Goal: Information Seeking & Learning: Learn about a topic

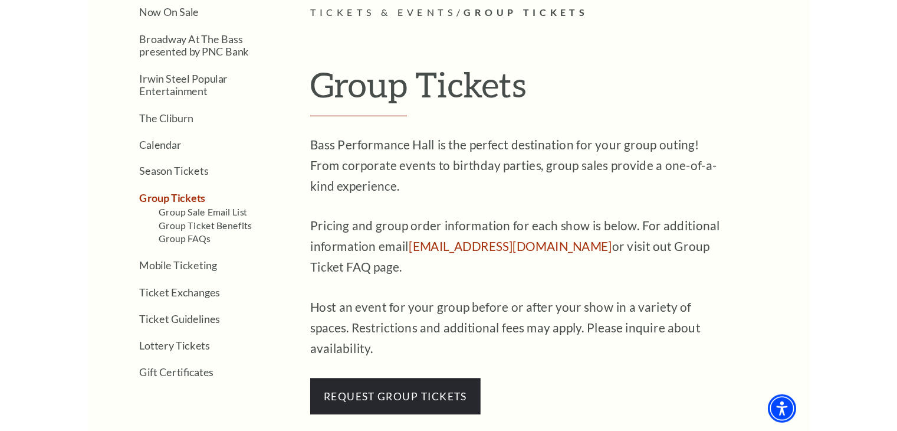
scroll to position [295, 0]
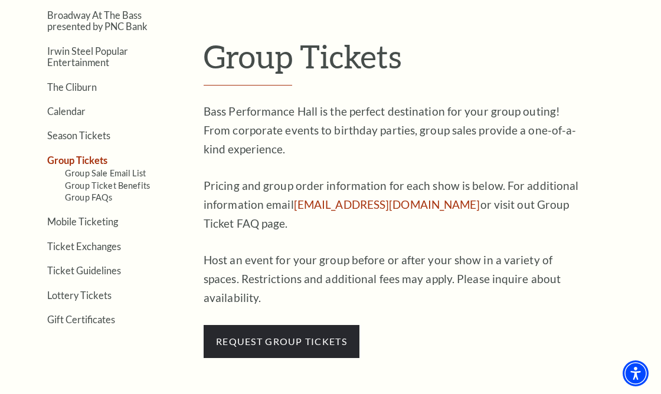
click at [213, 108] on p "Bass Performance Hall is the perfect destination for your group outing! From co…" at bounding box center [394, 130] width 383 height 57
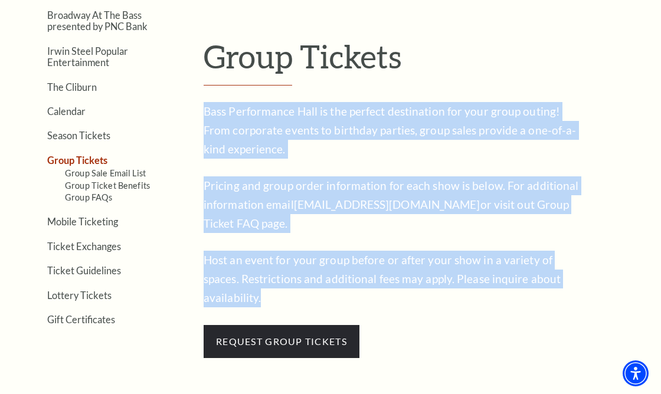
drag, startPoint x: 205, startPoint y: 110, endPoint x: 595, endPoint y: 283, distance: 426.6
click at [595, 283] on article "Tickets & Events / Group Tickets Group Tickets Bass Performance Hall is the per…" at bounding box center [425, 171] width 445 height 374
copy div "Bass Performance Hall is the perfect destination for your group outing! From co…"
click at [461, 284] on span "Host an event for your group before or after your show in a variety of spaces. …" at bounding box center [381, 278] width 357 height 51
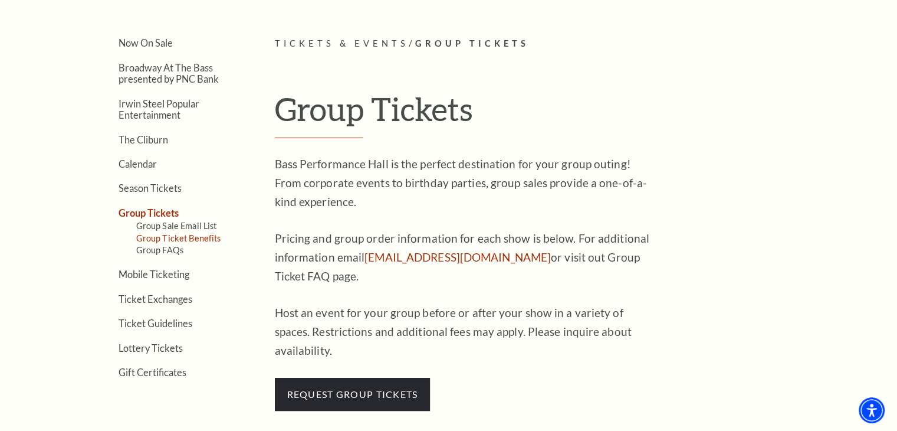
click at [191, 236] on link "Group Ticket Benefits" at bounding box center [178, 238] width 85 height 10
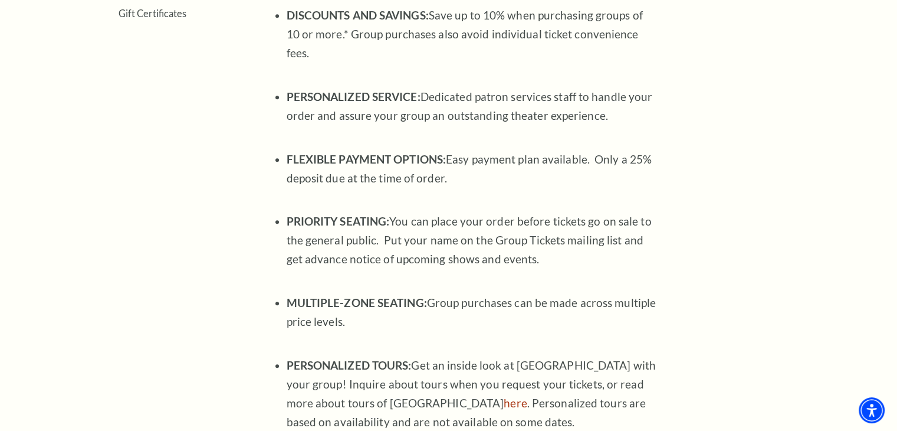
scroll to position [617, 0]
click at [434, 219] on p "PRIORITY SEATING: You can place your order before tickets go on sale to the gen…" at bounding box center [473, 248] width 372 height 75
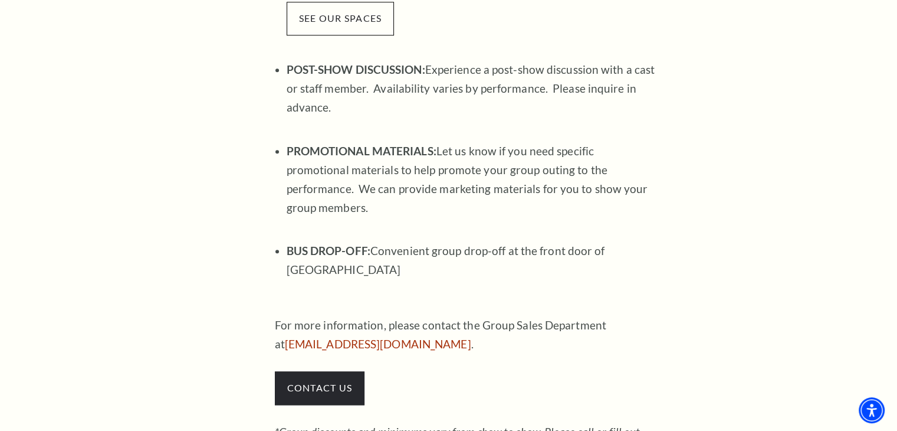
scroll to position [971, 0]
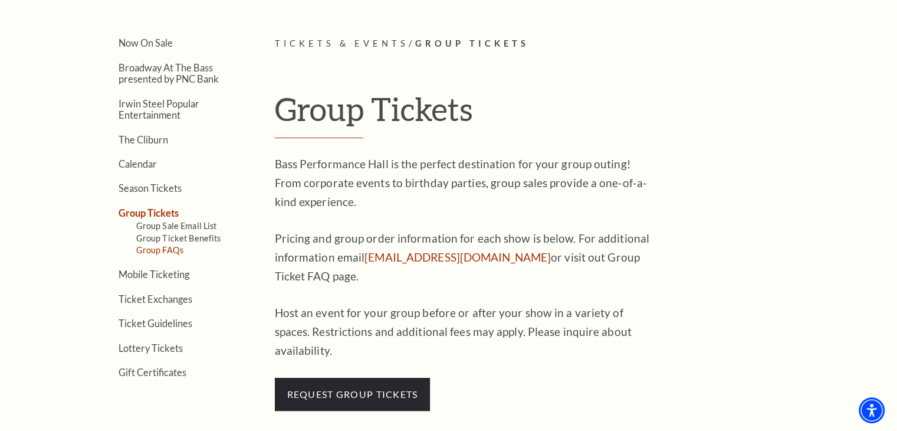
click at [176, 245] on link "Group FAQs" at bounding box center [159, 250] width 47 height 10
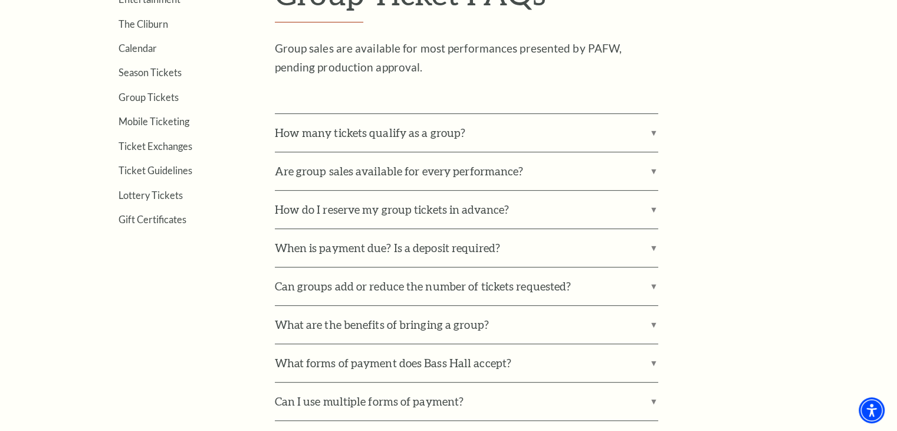
scroll to position [413, 0]
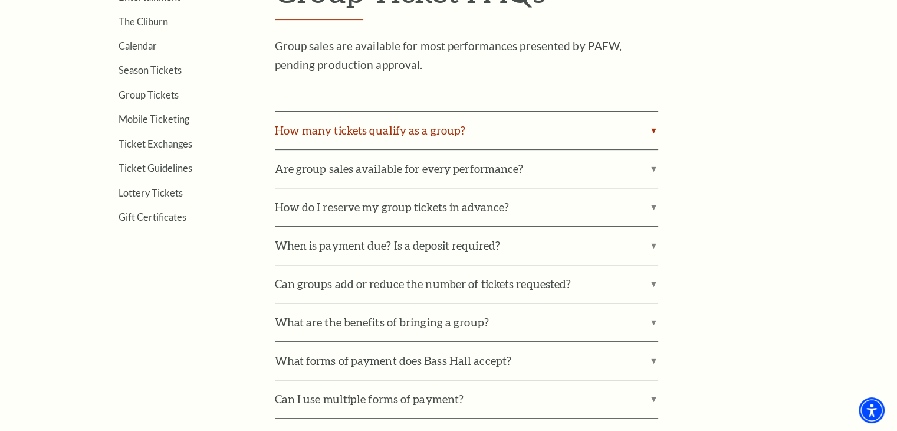
click at [472, 124] on label "How many tickets qualify as a group?" at bounding box center [466, 130] width 383 height 38
click at [0, 0] on input "How many tickets qualify as a group?" at bounding box center [0, 0] width 0 height 0
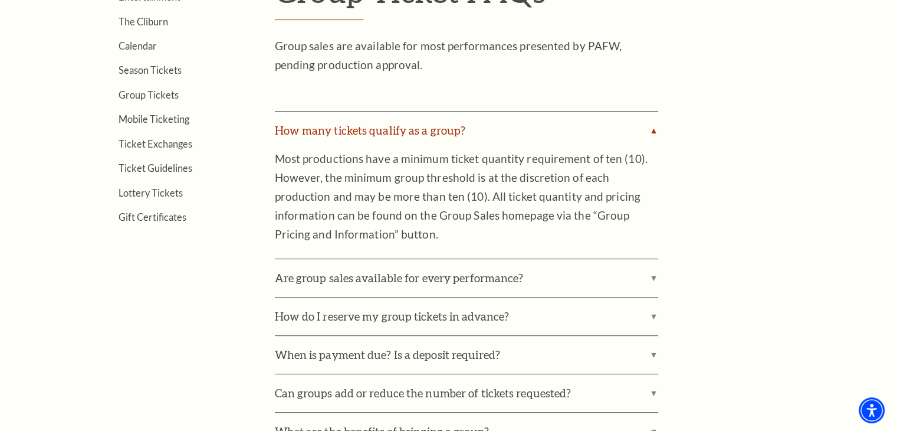
click at [473, 129] on label "How many tickets qualify as a group?" at bounding box center [466, 130] width 383 height 38
click at [0, 0] on input "How many tickets qualify as a group?" at bounding box center [0, 0] width 0 height 0
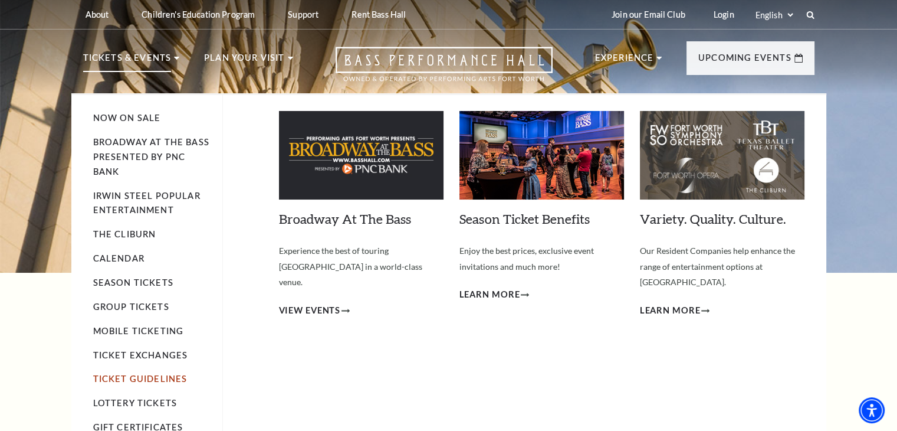
click at [169, 379] on link "Ticket Guidelines" at bounding box center [140, 378] width 94 height 10
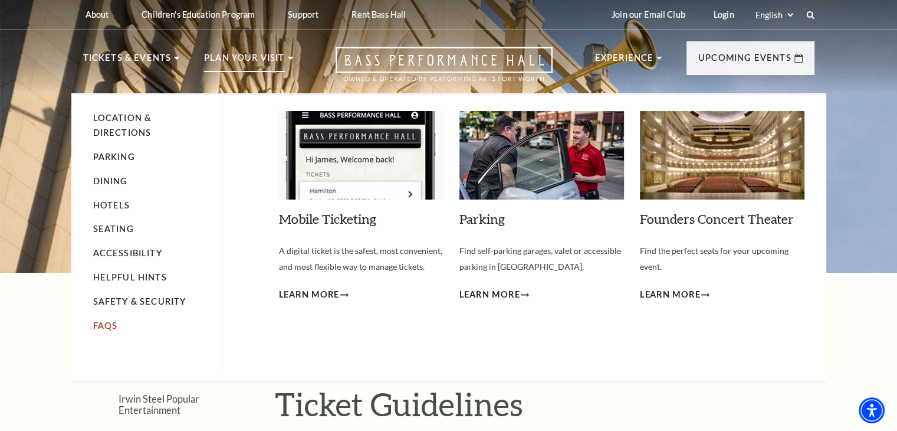
click at [114, 327] on link "FAQs" at bounding box center [105, 325] width 25 height 10
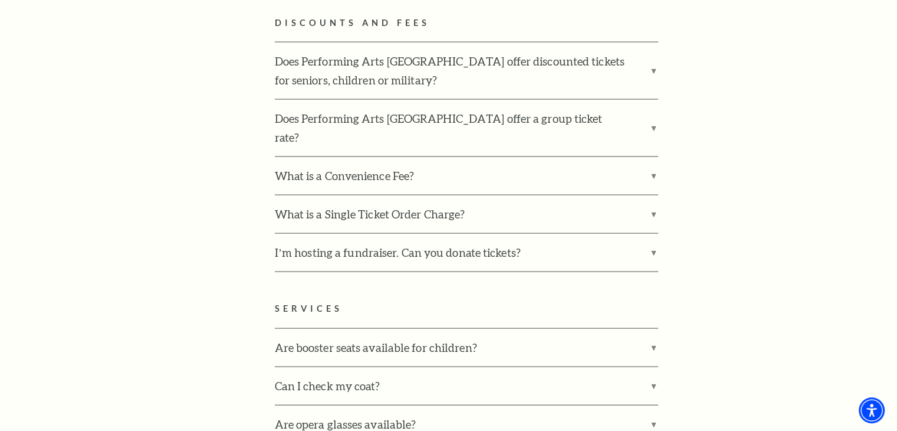
scroll to position [2359, 0]
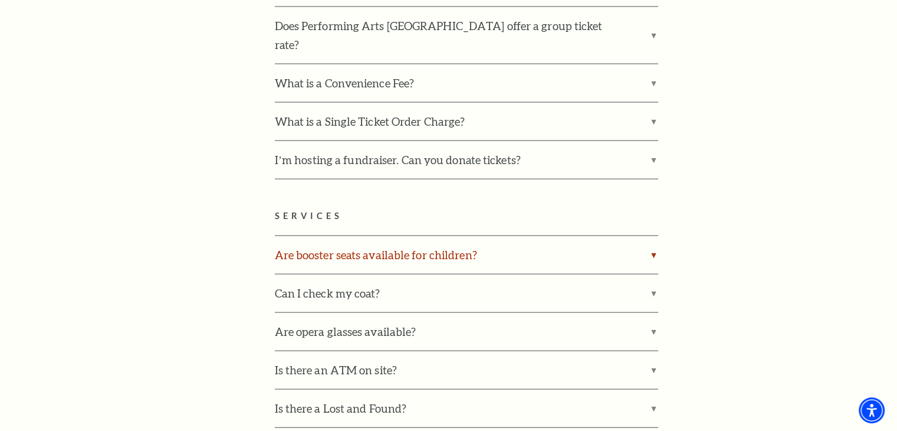
click at [484, 236] on label "Are booster seats available for children?" at bounding box center [466, 255] width 383 height 38
click at [0, 0] on input "Are booster seats available for children?" at bounding box center [0, 0] width 0 height 0
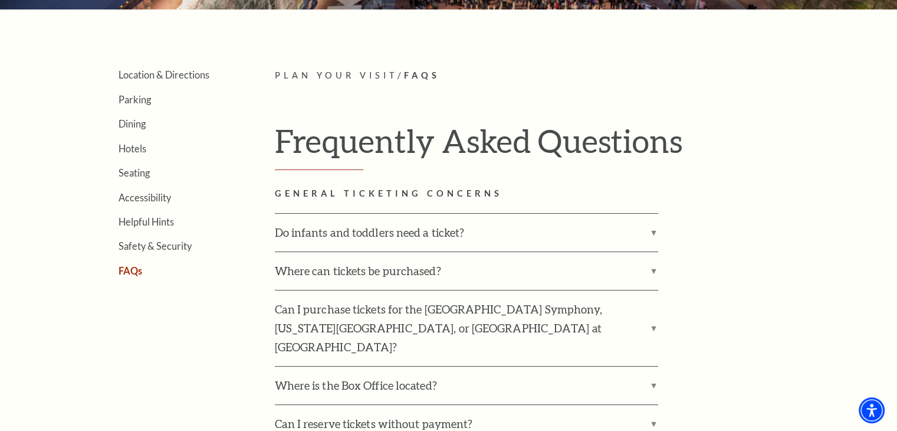
scroll to position [236, 0]
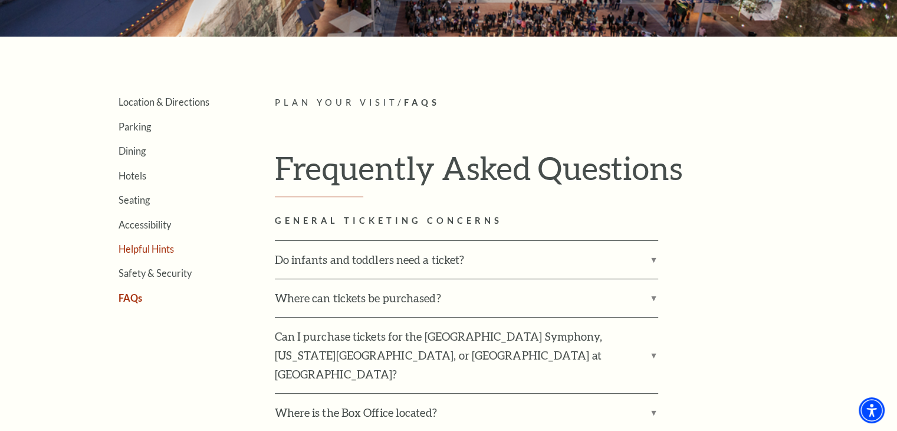
click at [168, 248] on link "Helpful Hints" at bounding box center [146, 248] width 55 height 11
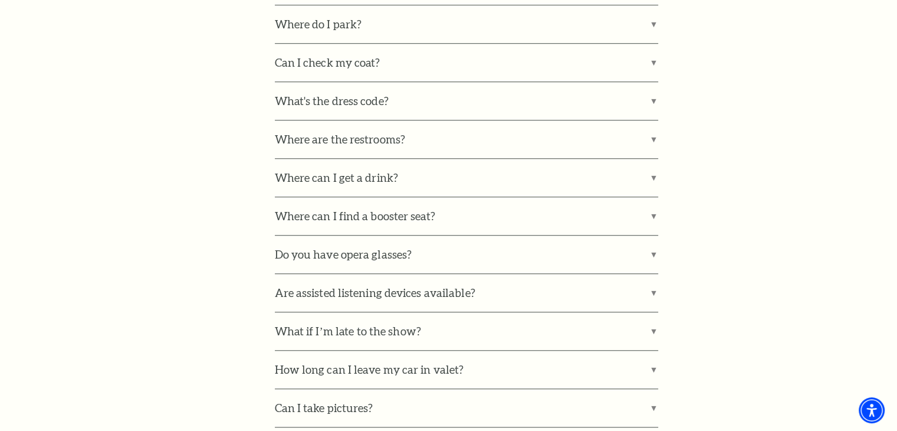
scroll to position [1120, 0]
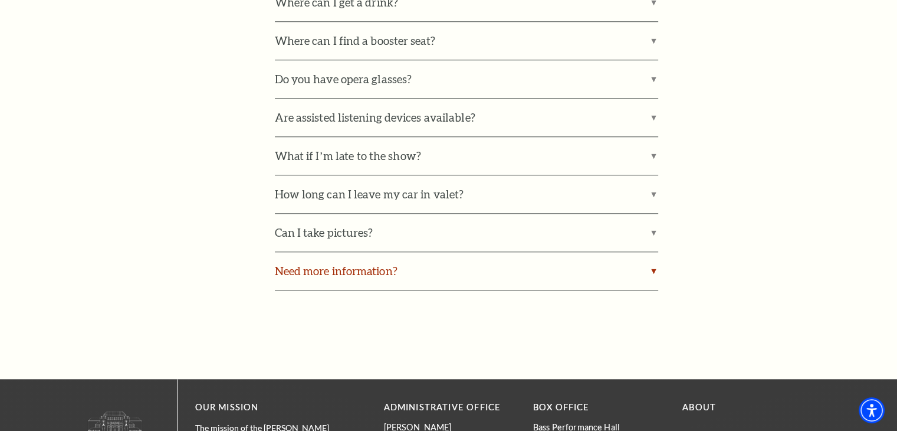
click at [384, 274] on label "Need more information?" at bounding box center [466, 271] width 383 height 38
click at [0, 0] on input "Need more information?" at bounding box center [0, 0] width 0 height 0
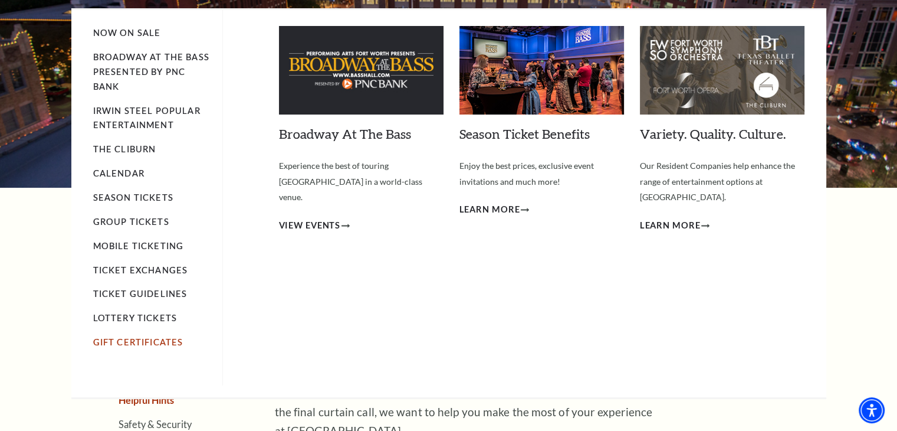
scroll to position [59, 0]
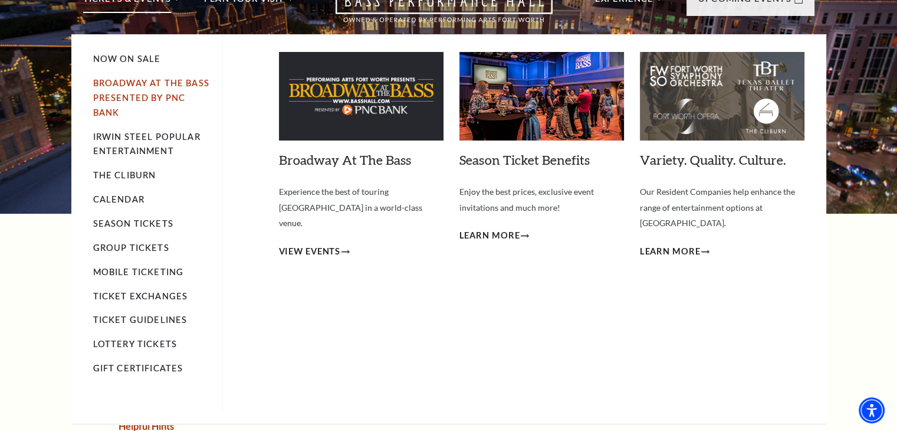
click at [156, 95] on link "Broadway At The Bass presented by PNC Bank" at bounding box center [151, 98] width 116 height 40
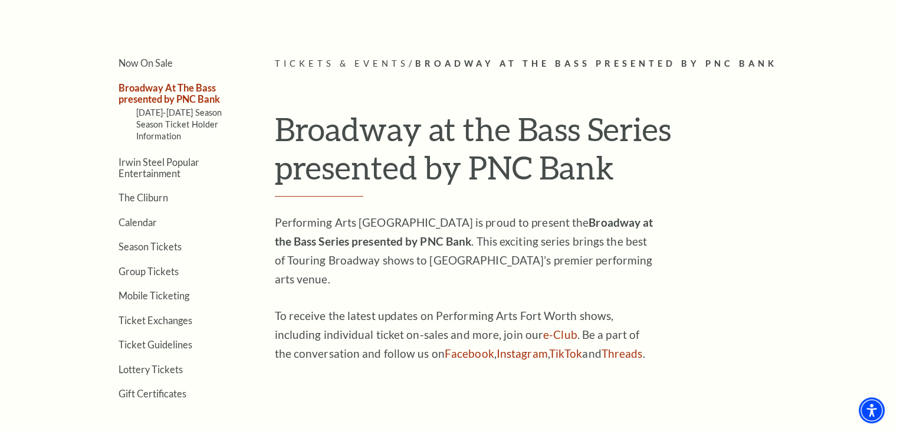
scroll to position [236, 0]
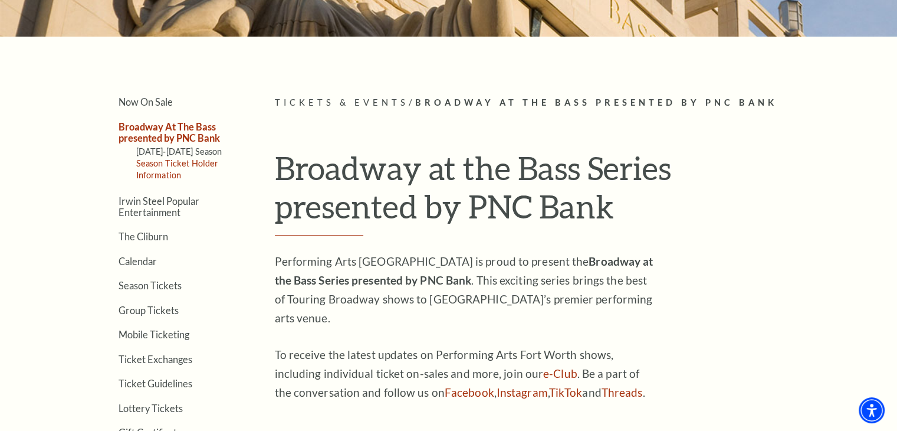
click at [156, 160] on link "Season Ticket Holder Information" at bounding box center [177, 169] width 83 height 22
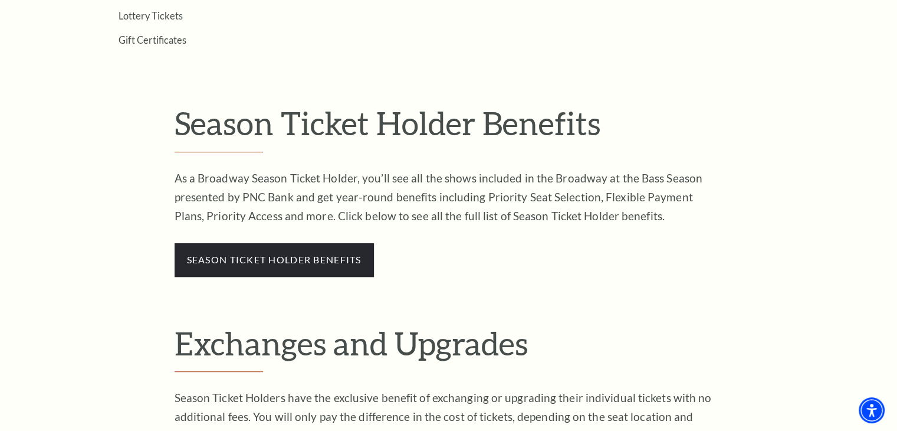
scroll to position [1062, 0]
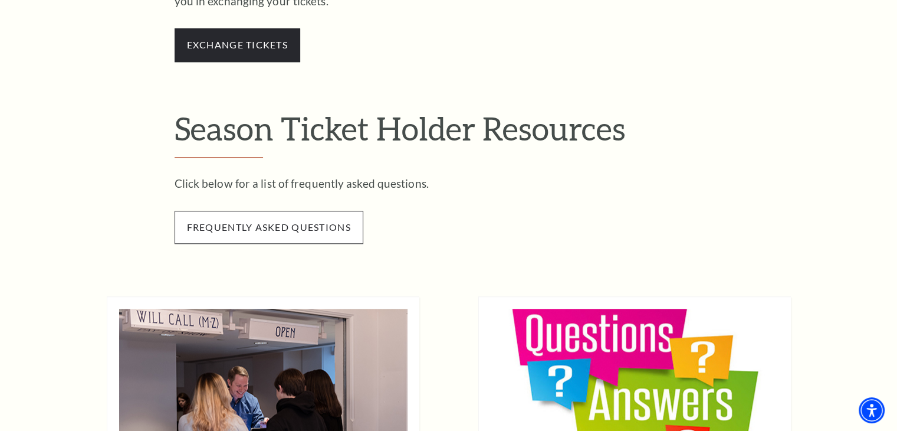
click at [303, 226] on span "frequently asked questions" at bounding box center [269, 227] width 189 height 33
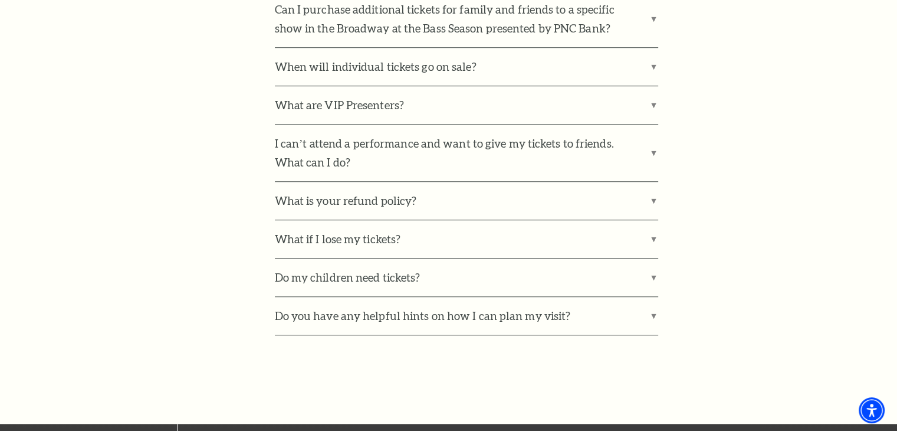
scroll to position [826, 0]
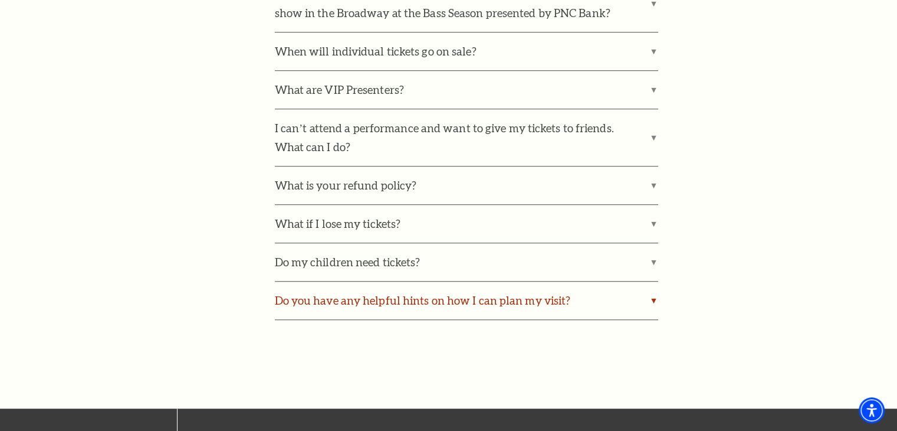
click at [472, 294] on label "Do you have any helpful hints on how I can plan my visit?" at bounding box center [466, 300] width 383 height 38
click at [0, 0] on input "Do you have any helpful hints on how I can plan my visit?" at bounding box center [0, 0] width 0 height 0
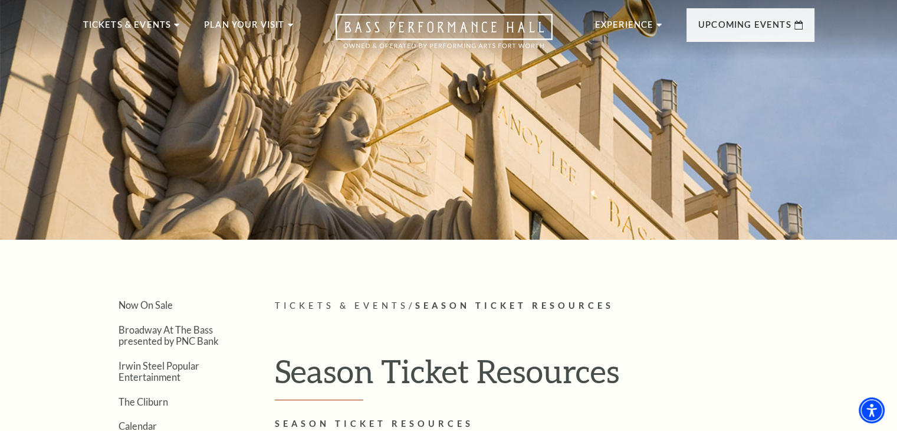
scroll to position [0, 0]
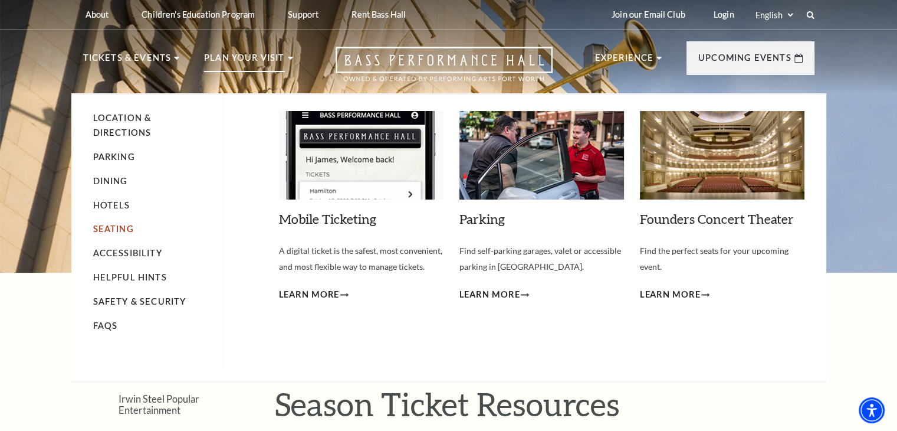
click at [111, 232] on link "Seating" at bounding box center [113, 229] width 41 height 10
